Goal: Task Accomplishment & Management: Manage account settings

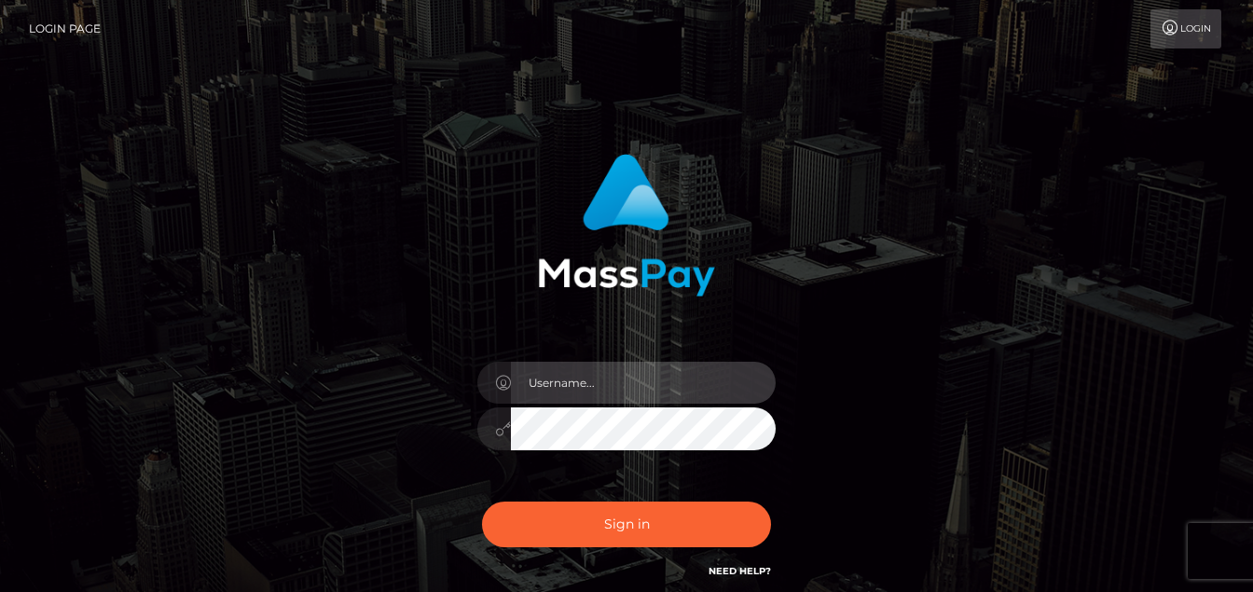
type input "pannerl"
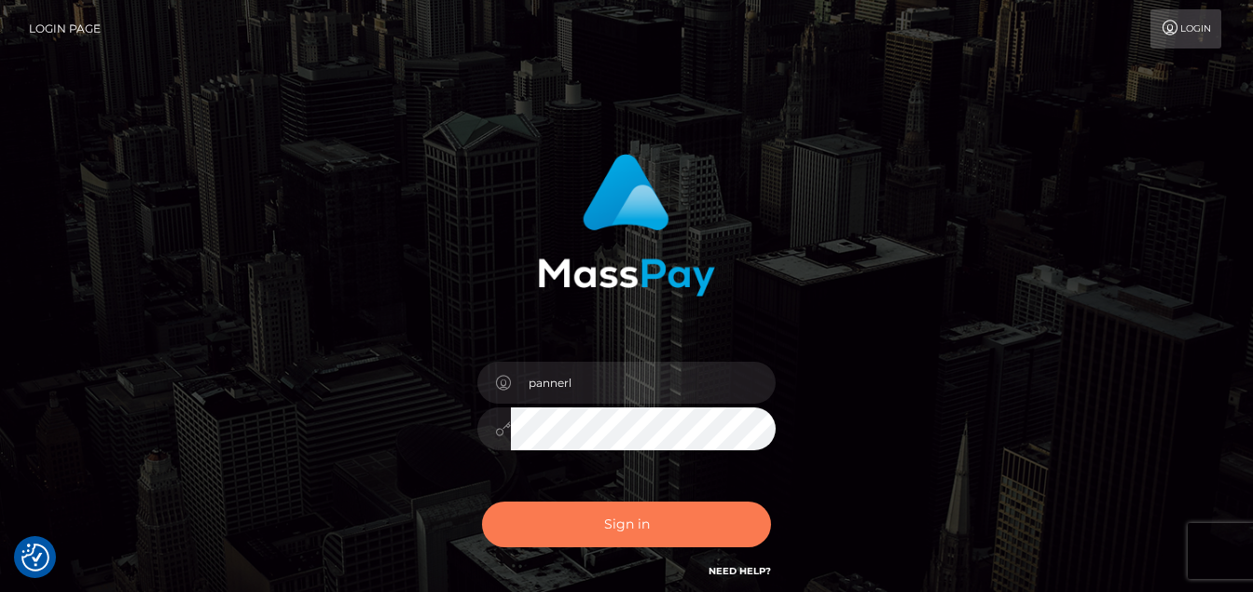
click at [637, 530] on button "Sign in" at bounding box center [626, 525] width 289 height 46
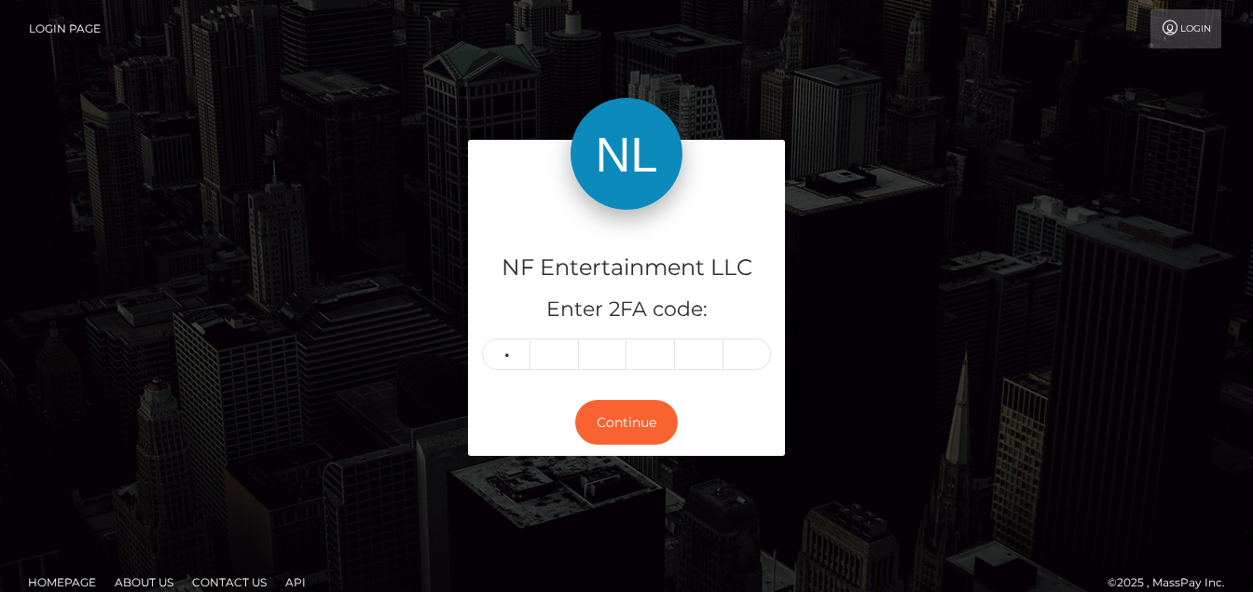
type input "7"
type input "6"
type input "0"
type input "8"
type input "4"
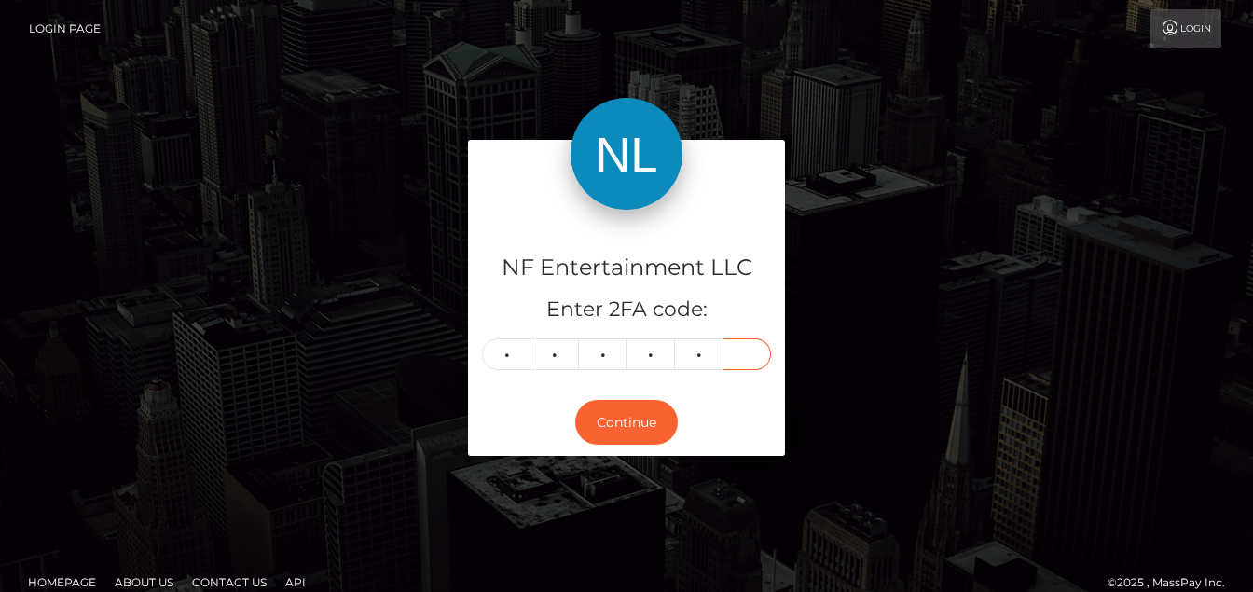
type input "7"
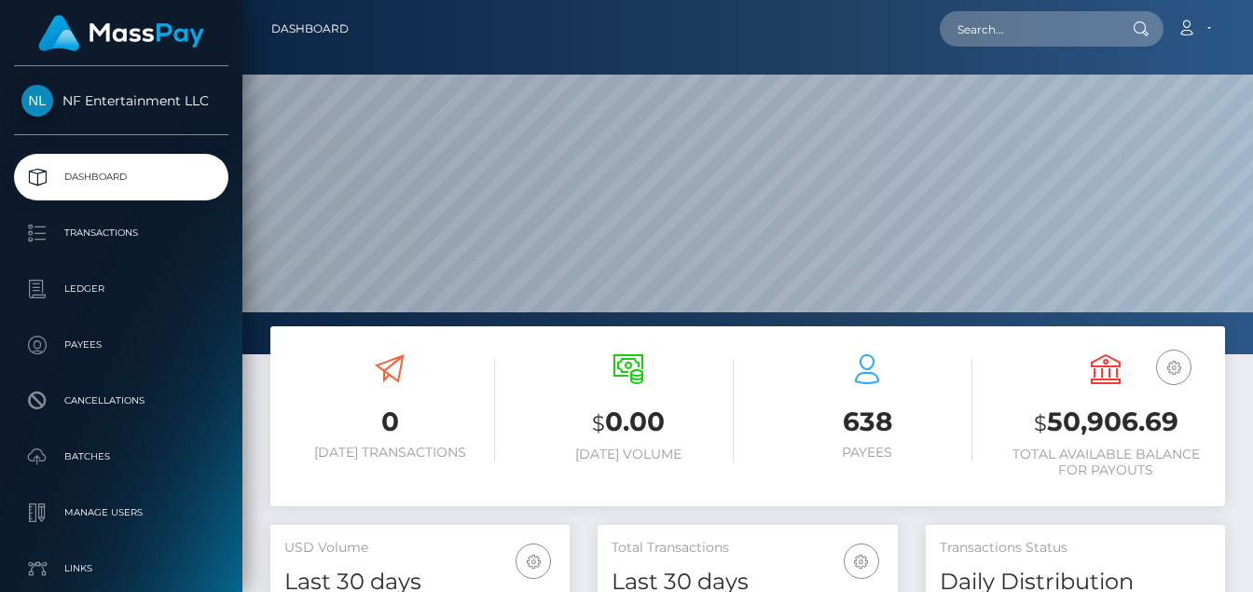
scroll to position [330, 299]
click at [106, 238] on p "Transactions" at bounding box center [121, 233] width 200 height 28
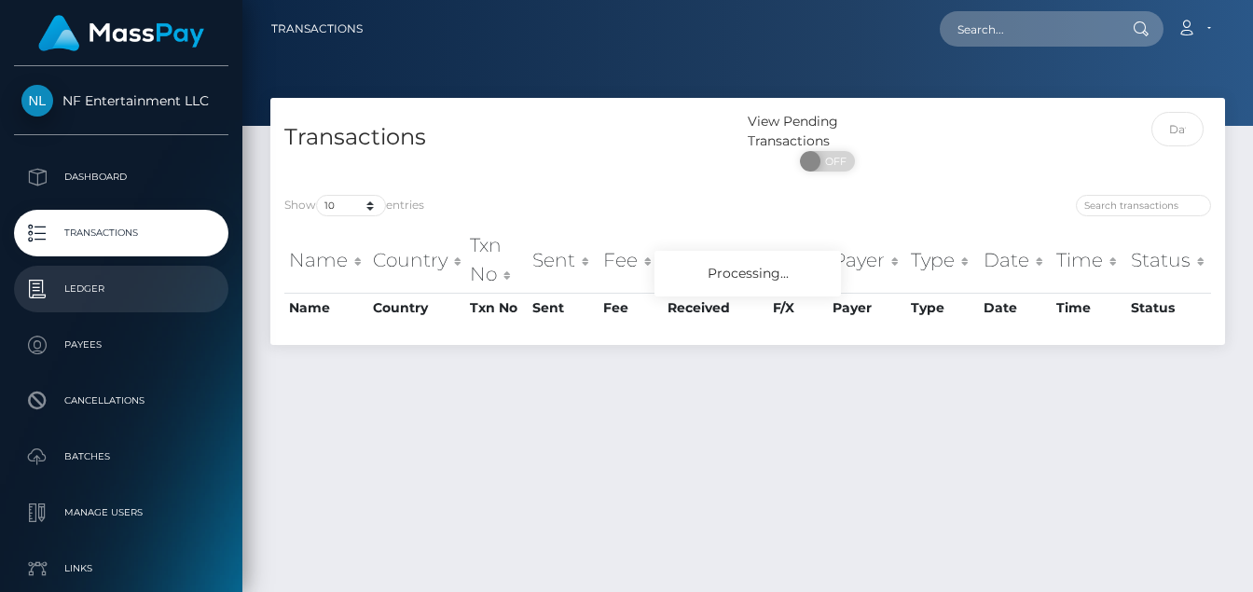
click at [90, 289] on p "Ledger" at bounding box center [121, 289] width 200 height 28
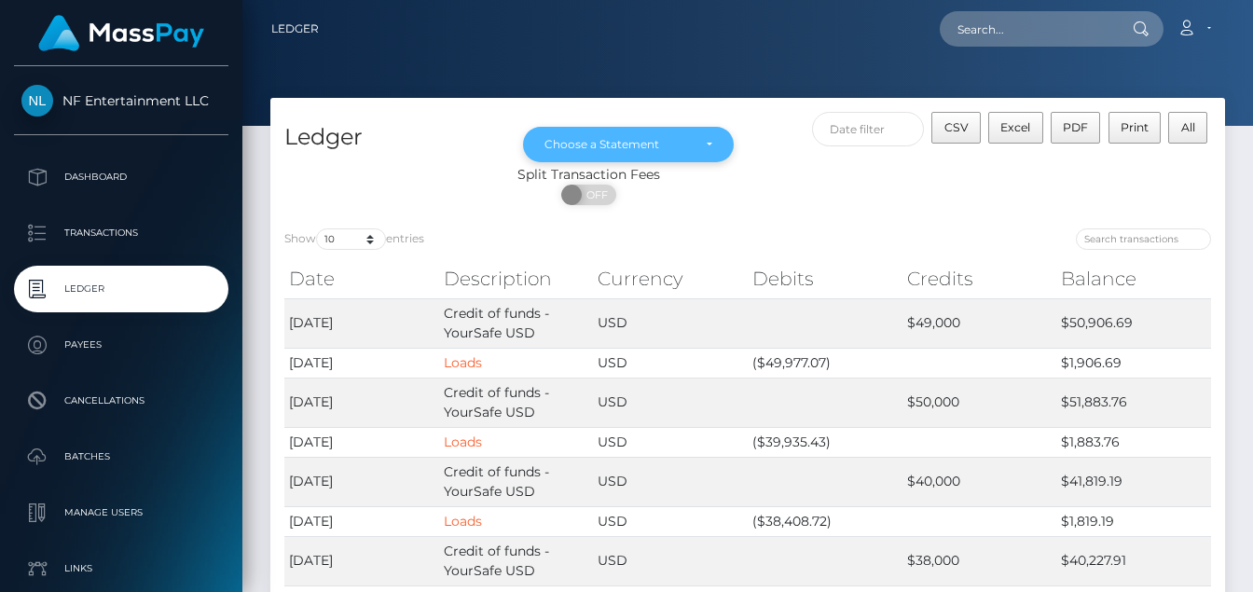
click at [710, 139] on div "Choose a Statement" at bounding box center [629, 144] width 168 height 15
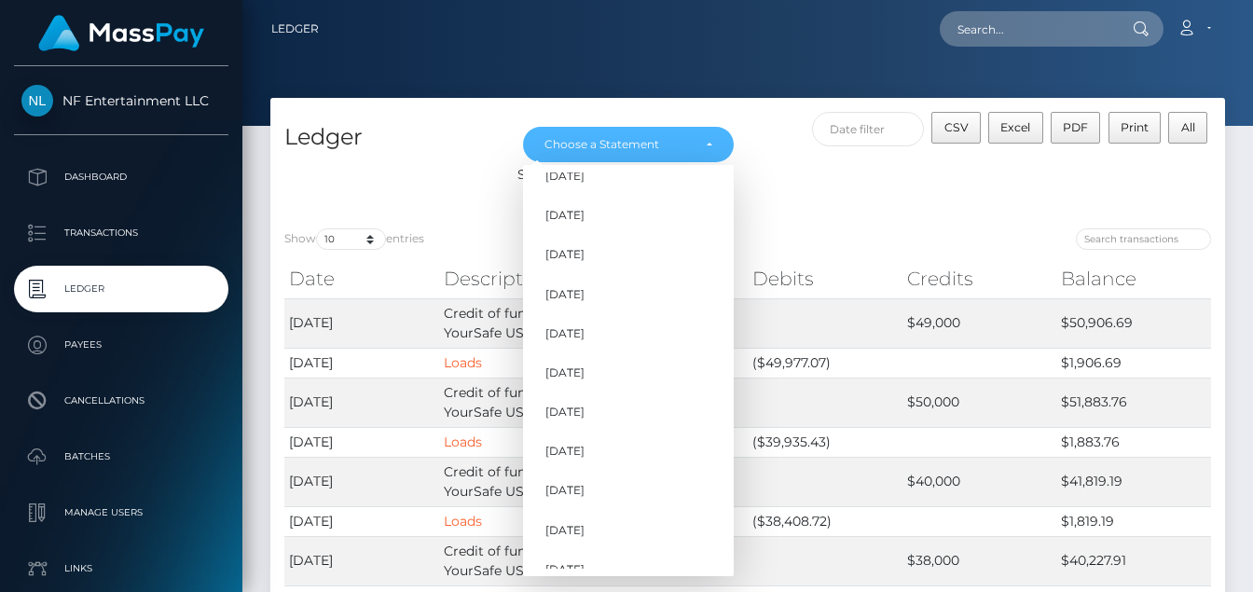
scroll to position [1492, 0]
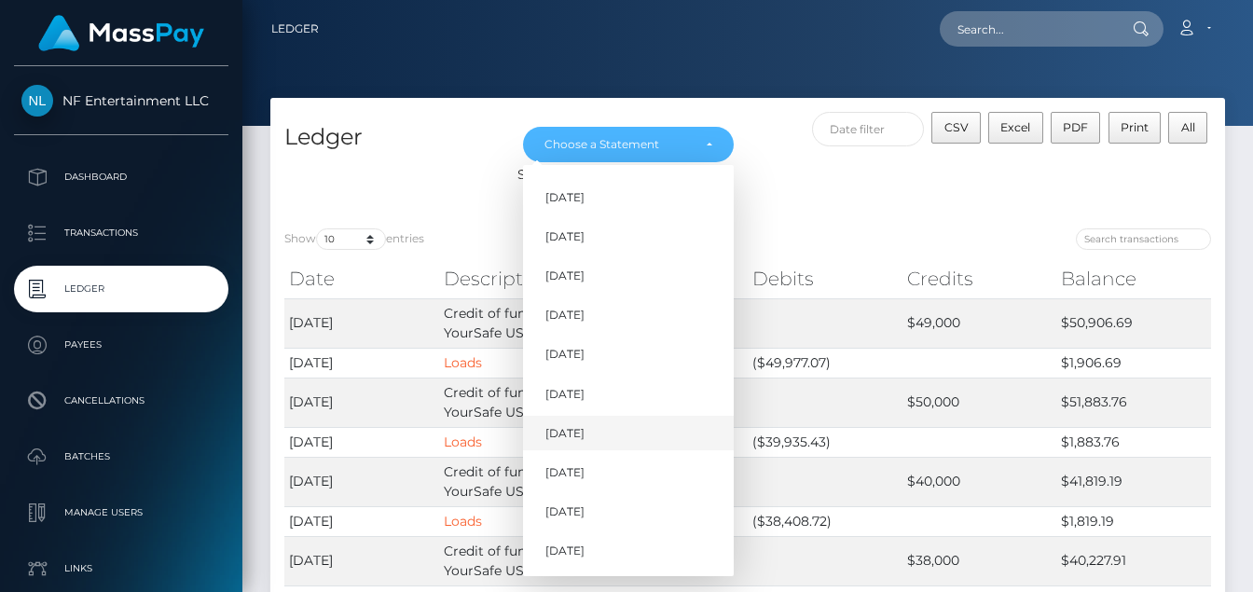
click at [572, 429] on span "[DATE]" at bounding box center [565, 433] width 39 height 17
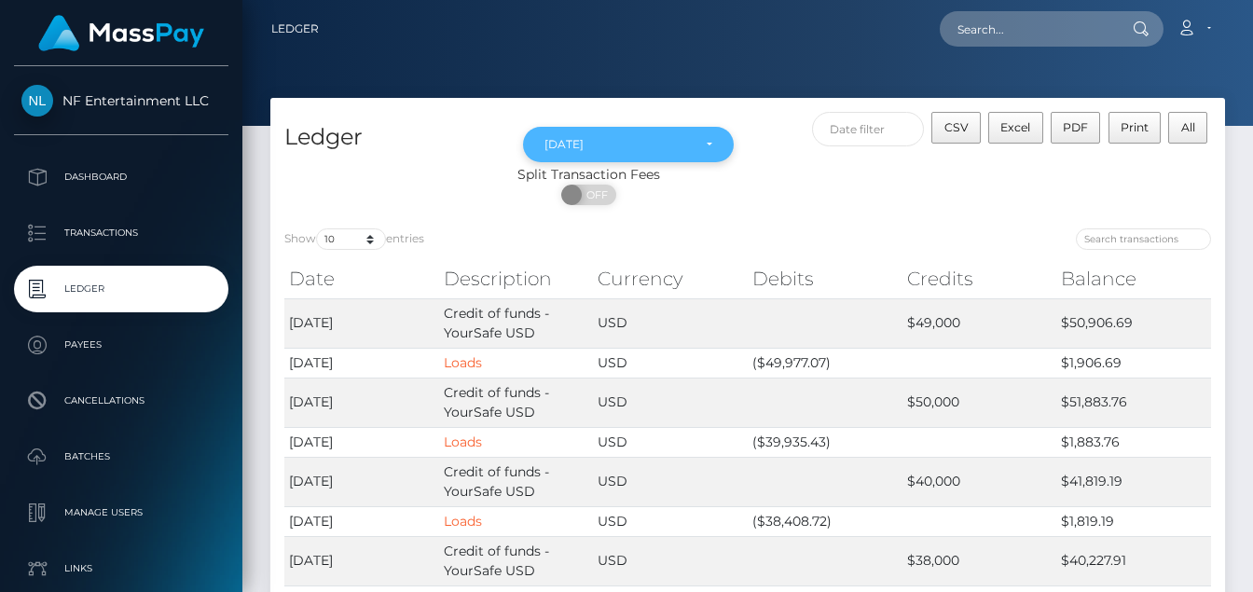
click at [707, 143] on div "[DATE]" at bounding box center [629, 144] width 168 height 15
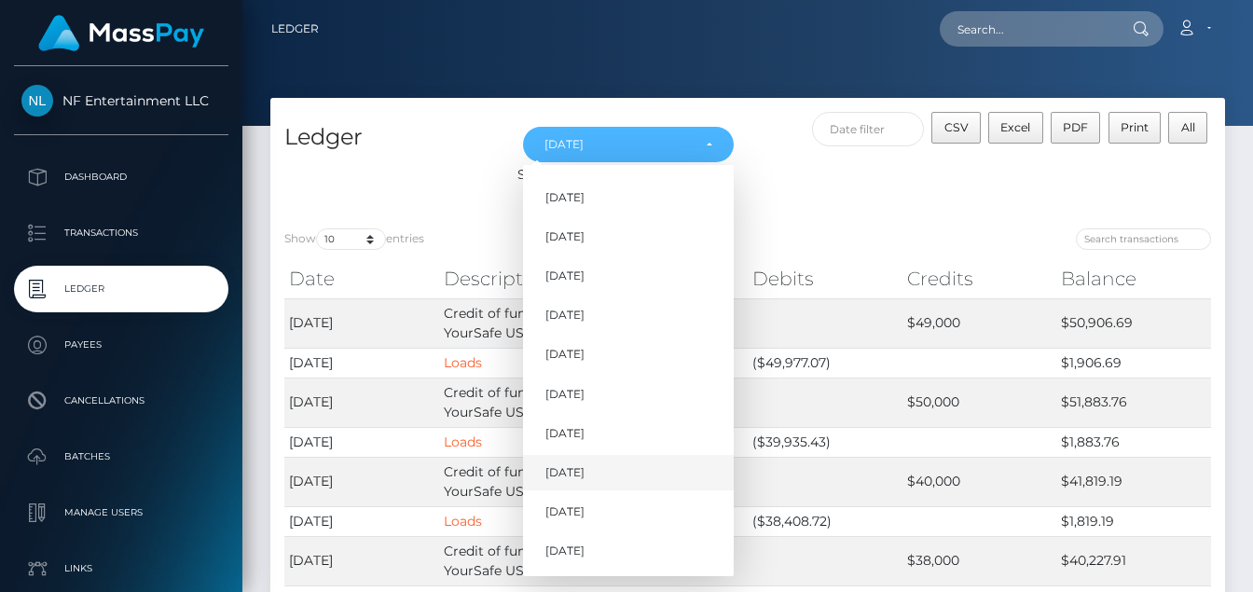
click at [585, 471] on span "[DATE]" at bounding box center [565, 472] width 39 height 17
select select "[DATE]"
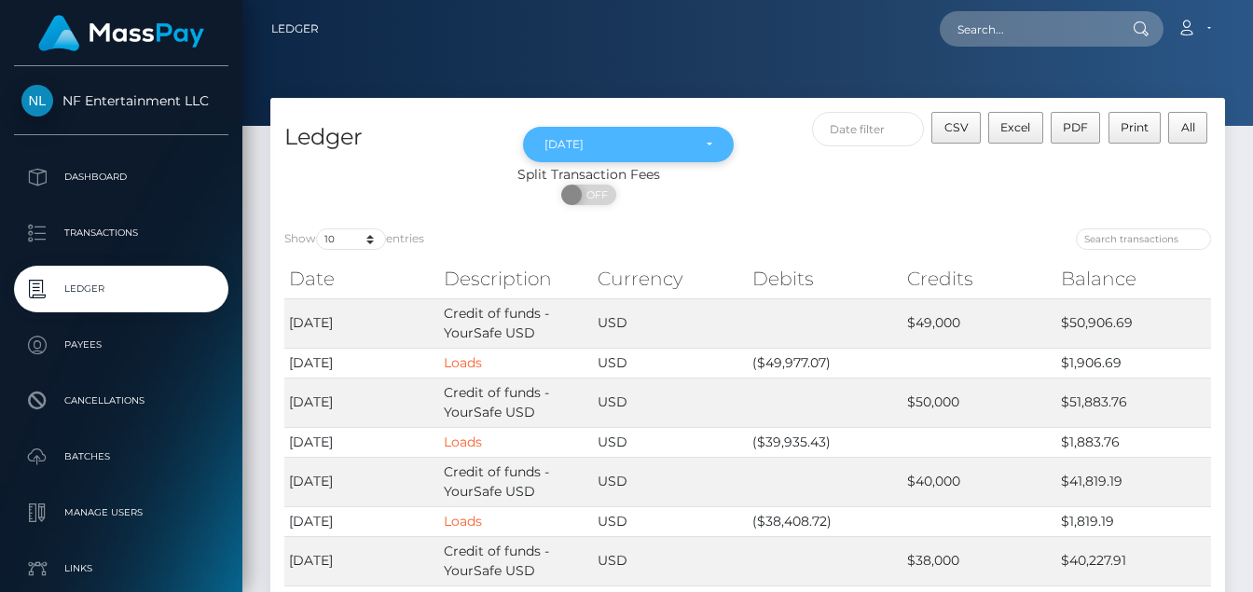
click at [710, 144] on div "[DATE]" at bounding box center [629, 144] width 168 height 15
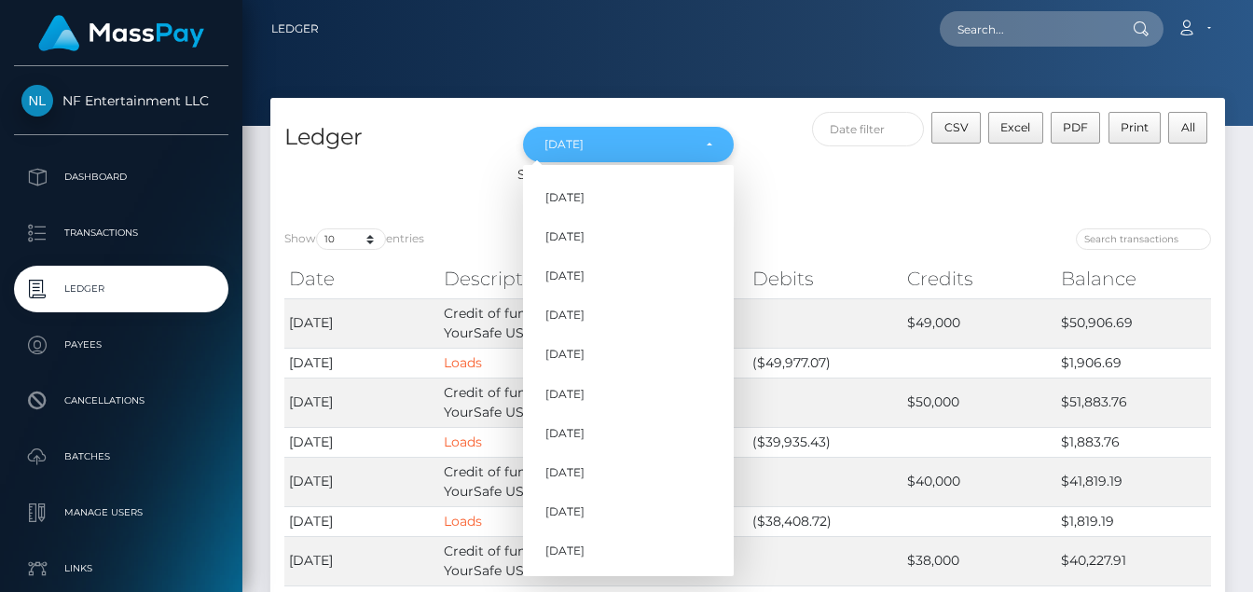
scroll to position [1372, 0]
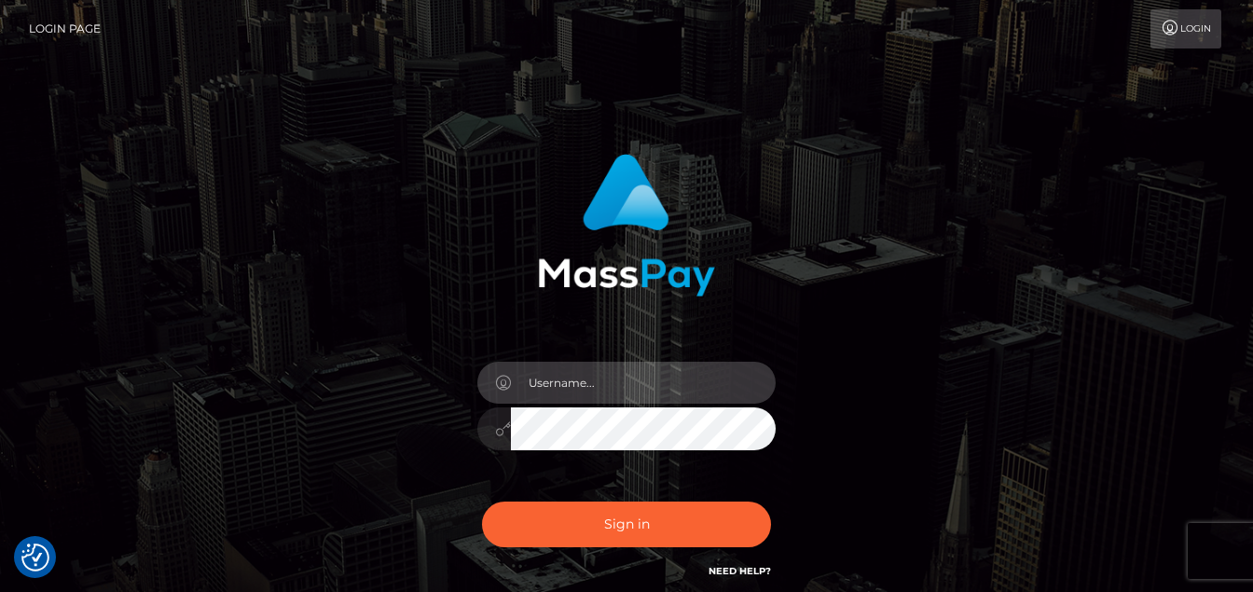
click at [614, 371] on input "text" at bounding box center [643, 383] width 265 height 42
click at [713, 386] on input "[EMAIL_ADDRESS][DOMAIN_NAME]" at bounding box center [643, 383] width 265 height 42
type input "p"
click at [628, 383] on input "text" at bounding box center [643, 383] width 265 height 42
click at [629, 381] on input "text" at bounding box center [643, 383] width 265 height 42
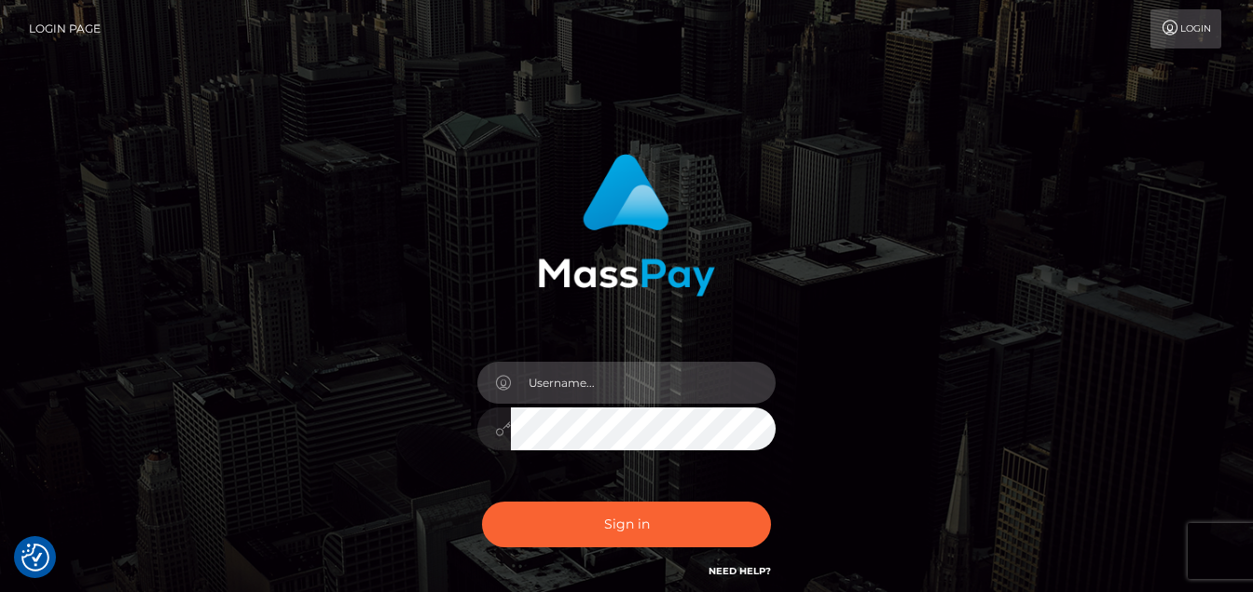
click at [687, 367] on input "text" at bounding box center [643, 383] width 265 height 42
click at [608, 381] on input "text" at bounding box center [643, 383] width 265 height 42
click at [582, 386] on input "text" at bounding box center [643, 383] width 265 height 42
type input "panner@platphormcorp.com"
click at [599, 369] on input "panner@platphormcorp.com" at bounding box center [643, 383] width 265 height 42
